Goal: Task Accomplishment & Management: Use online tool/utility

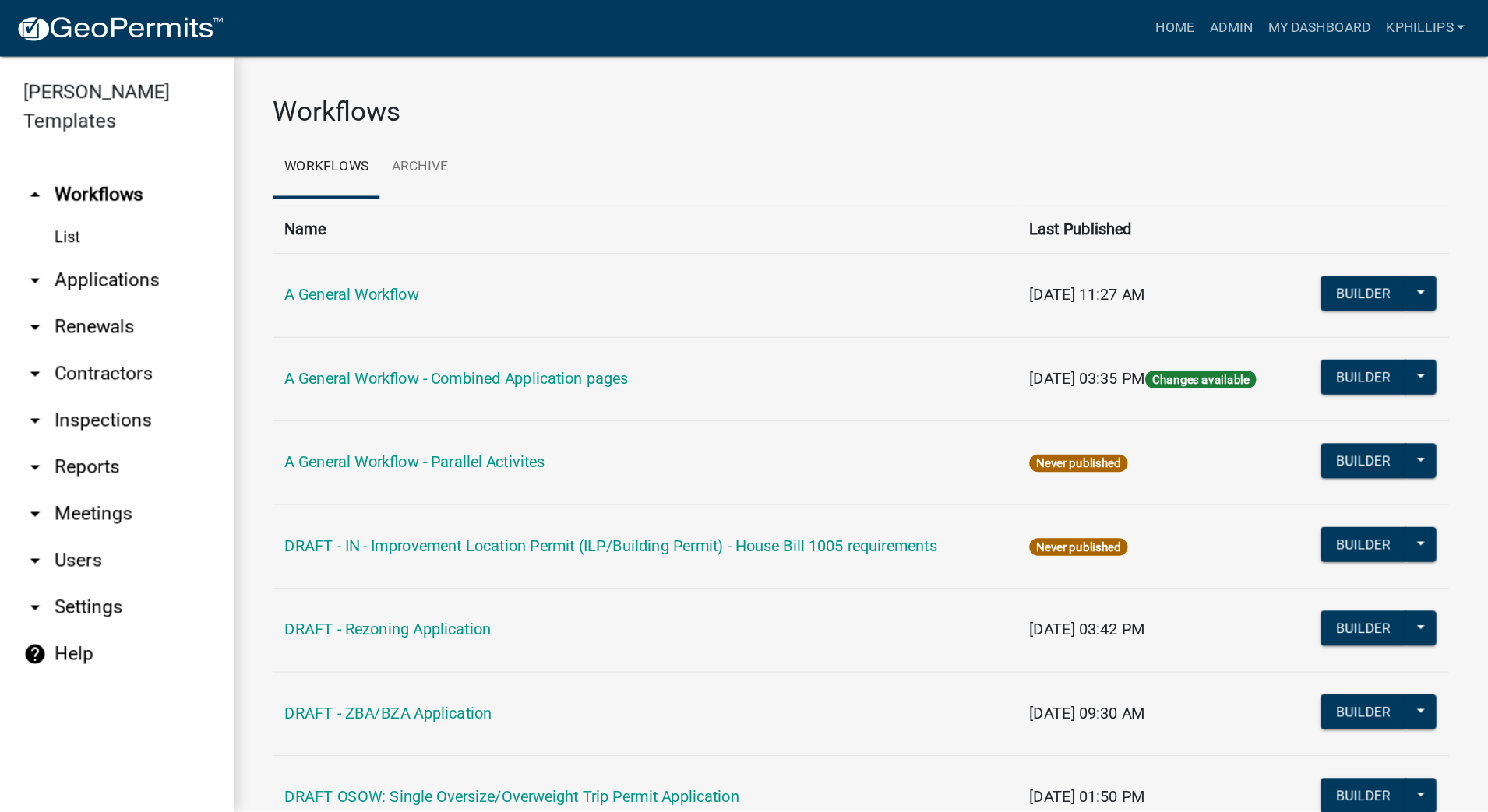
scroll to position [1807, 0]
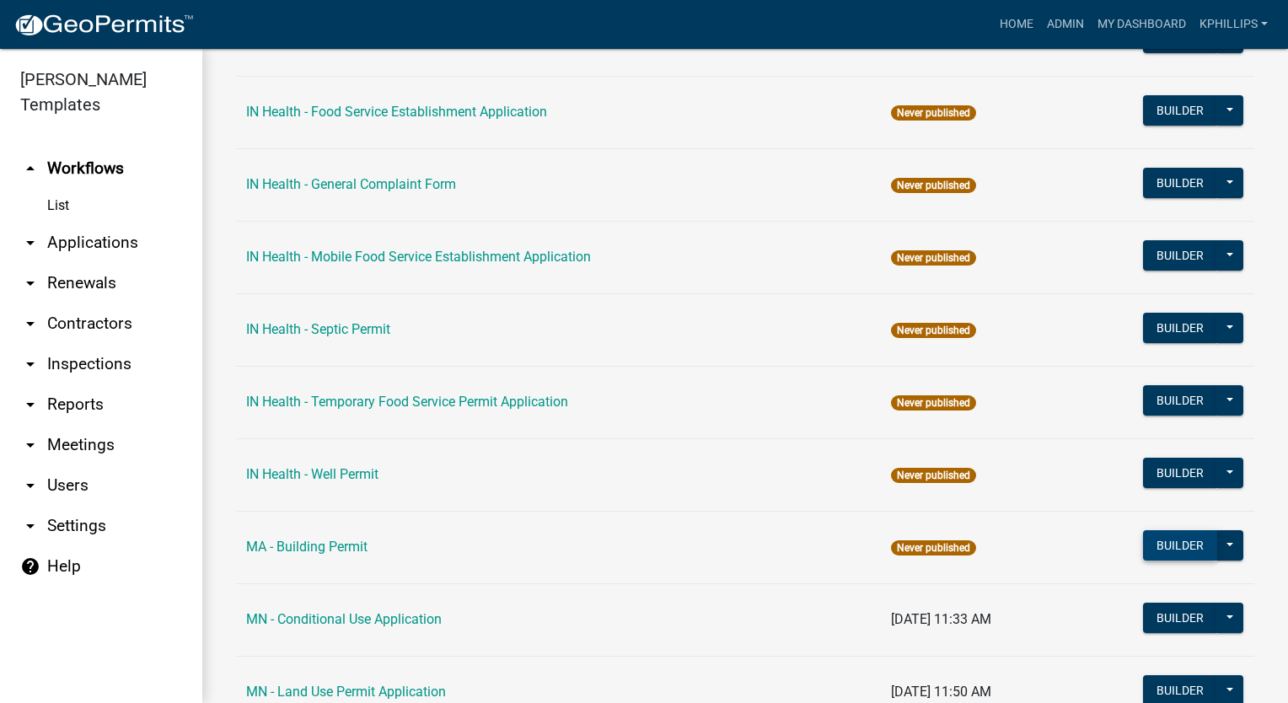
click at [1147, 535] on button "Builder" at bounding box center [1180, 545] width 74 height 30
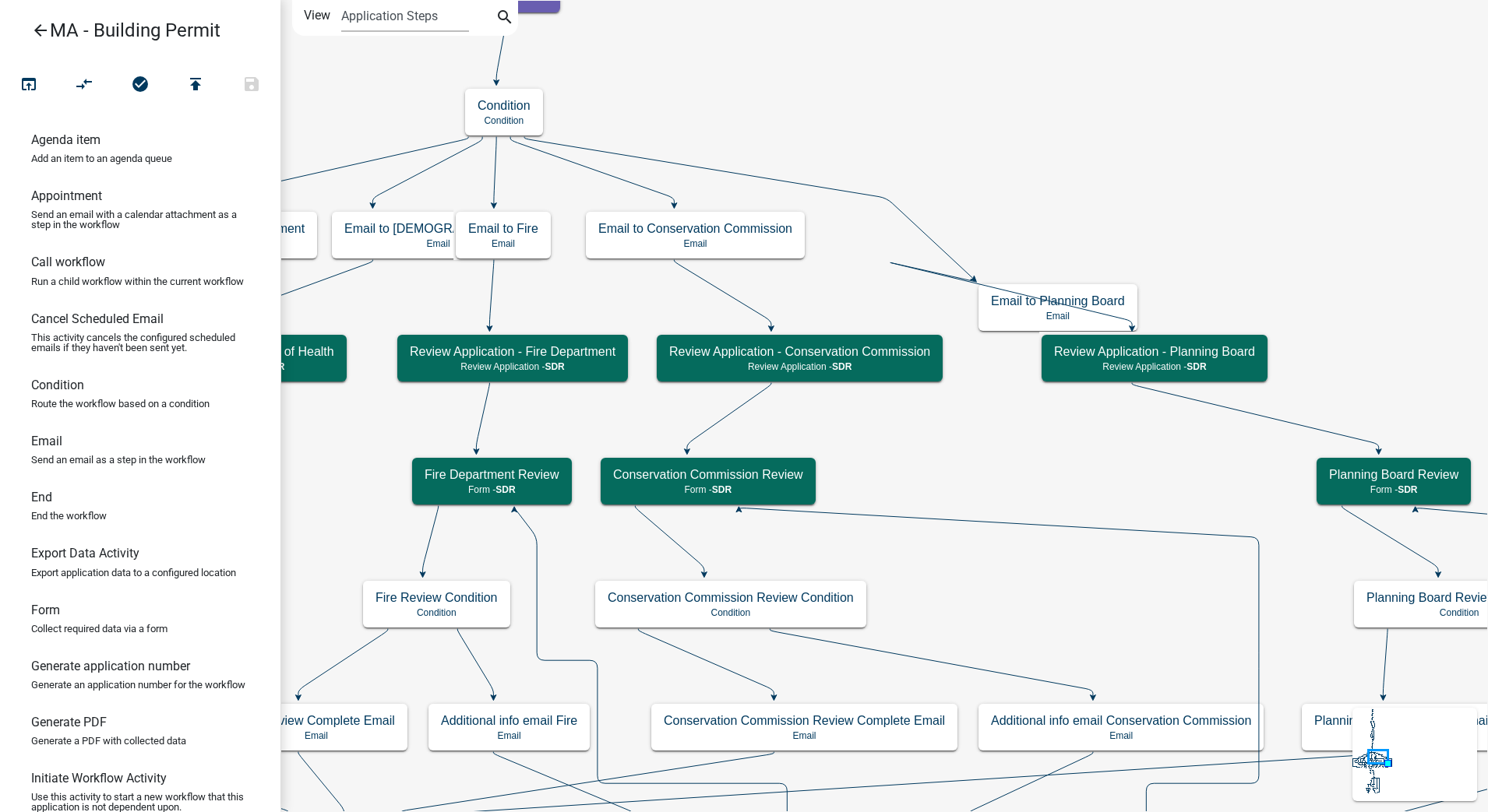
click at [37, 34] on icon "arrow_back" at bounding box center [41, 32] width 18 height 22
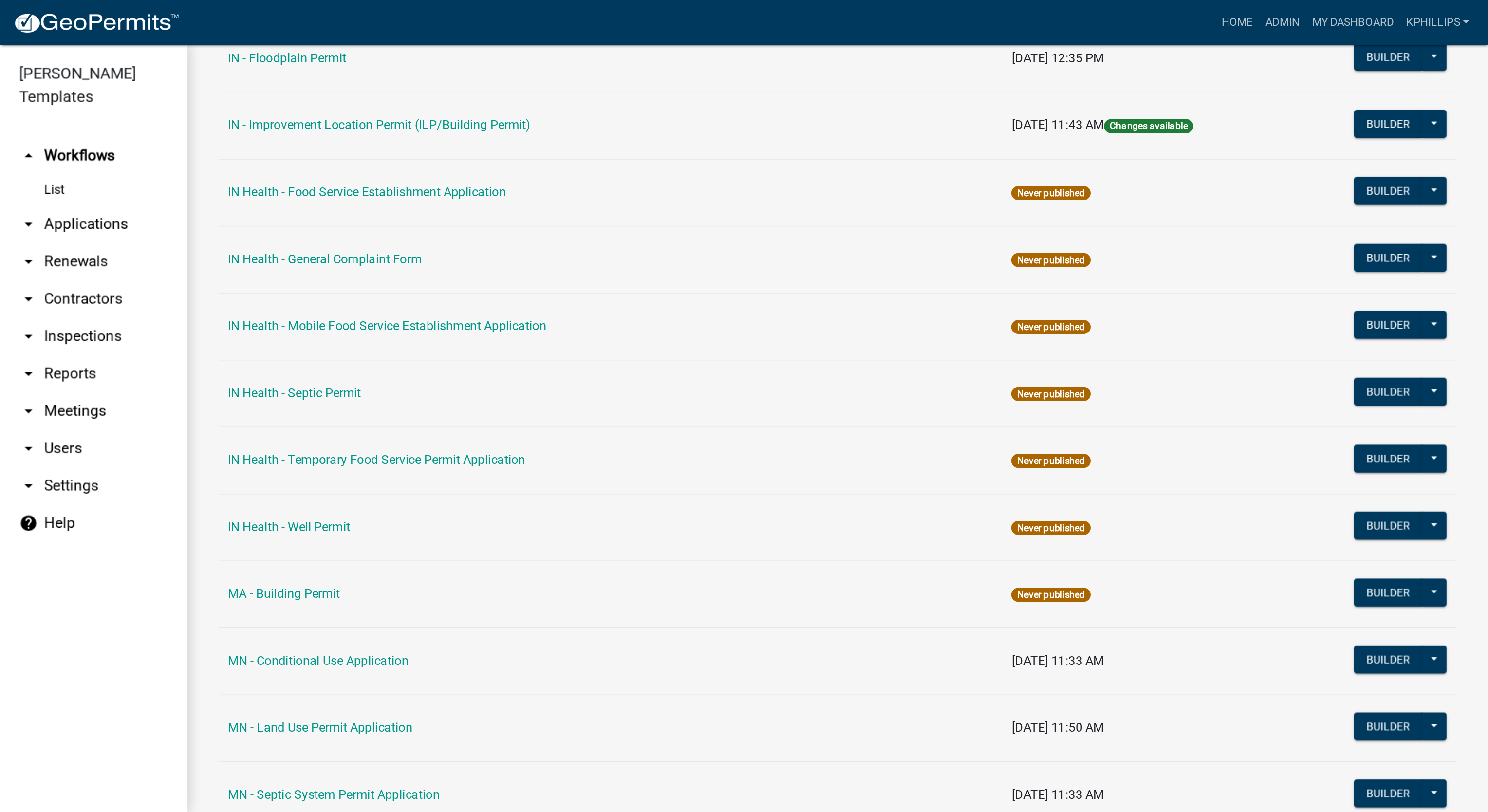
scroll to position [1139, 0]
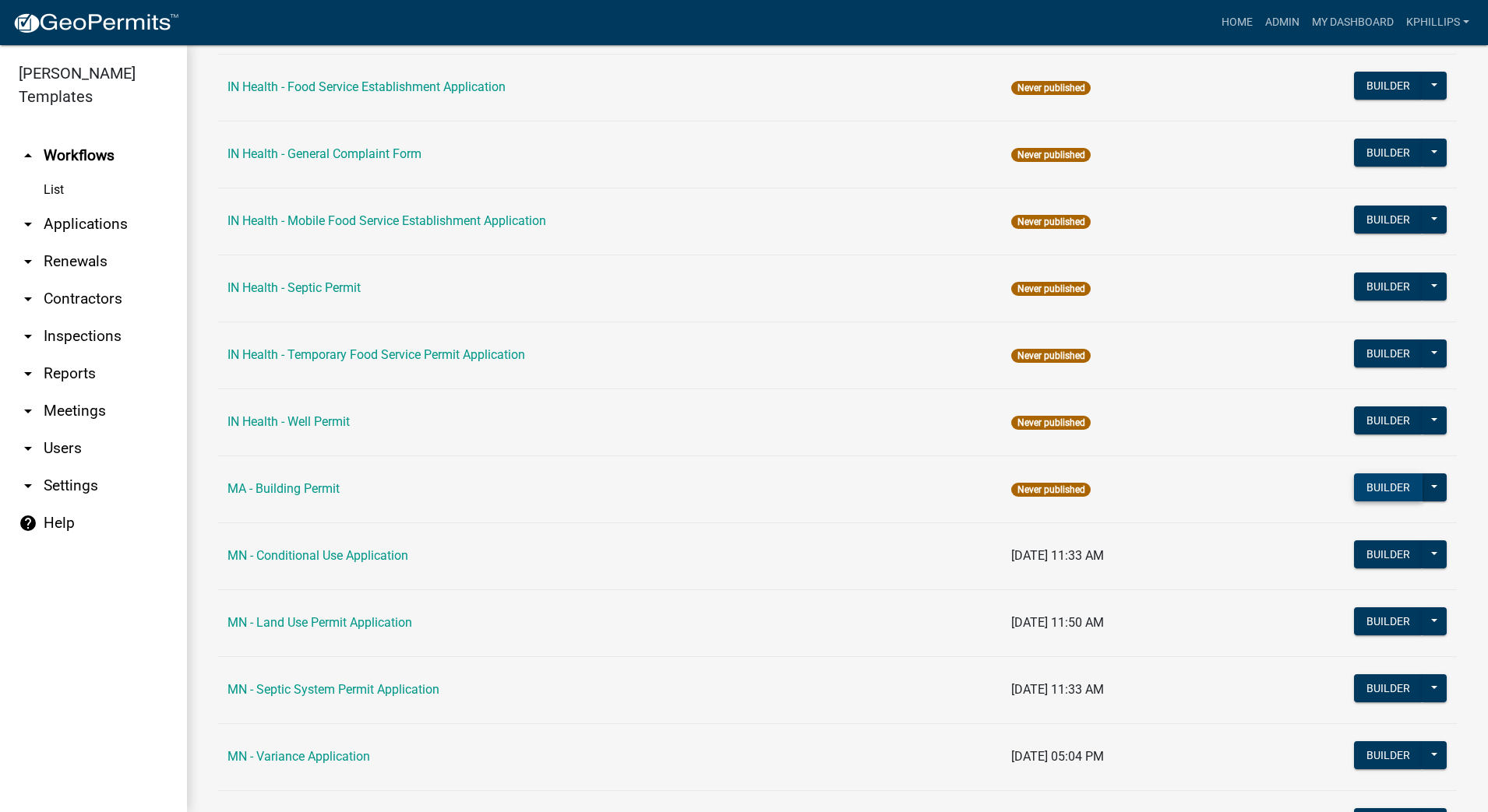
click at [1189, 495] on button "Builder" at bounding box center [1388, 488] width 68 height 28
